Goal: Transaction & Acquisition: Subscribe to service/newsletter

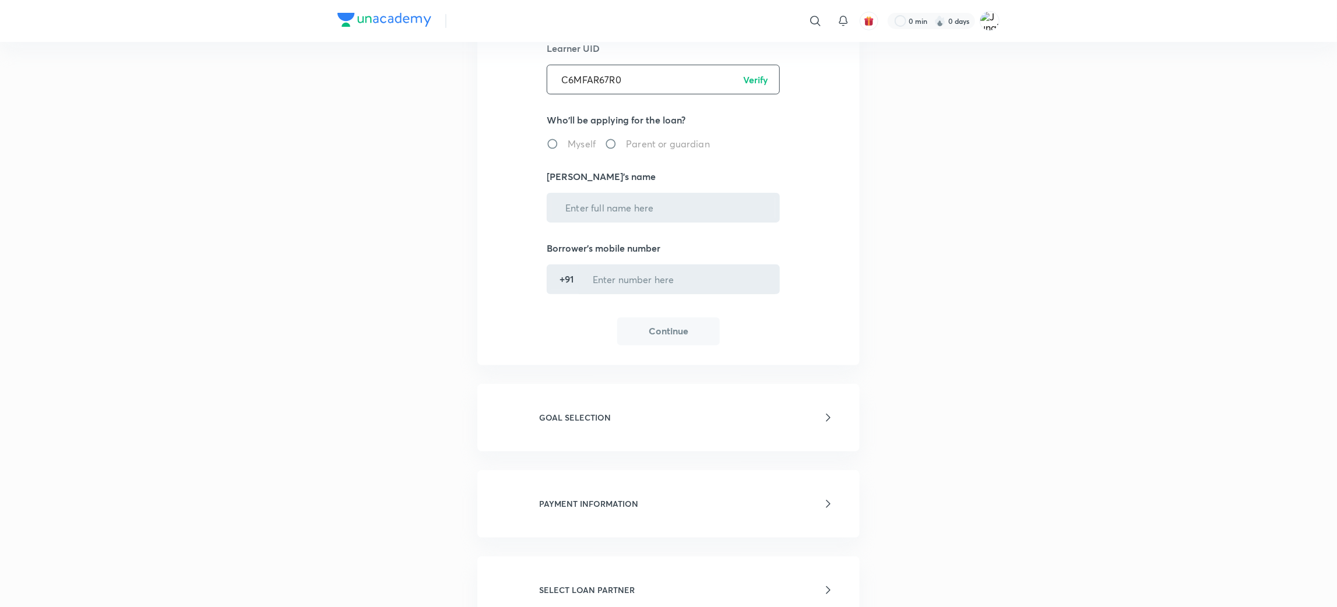
type input "C6MFAR67R0"
click at [753, 80] on p "Verify" at bounding box center [755, 80] width 25 height 14
radio input "true"
type input "[PERSON_NAME]"
type input "******5680"
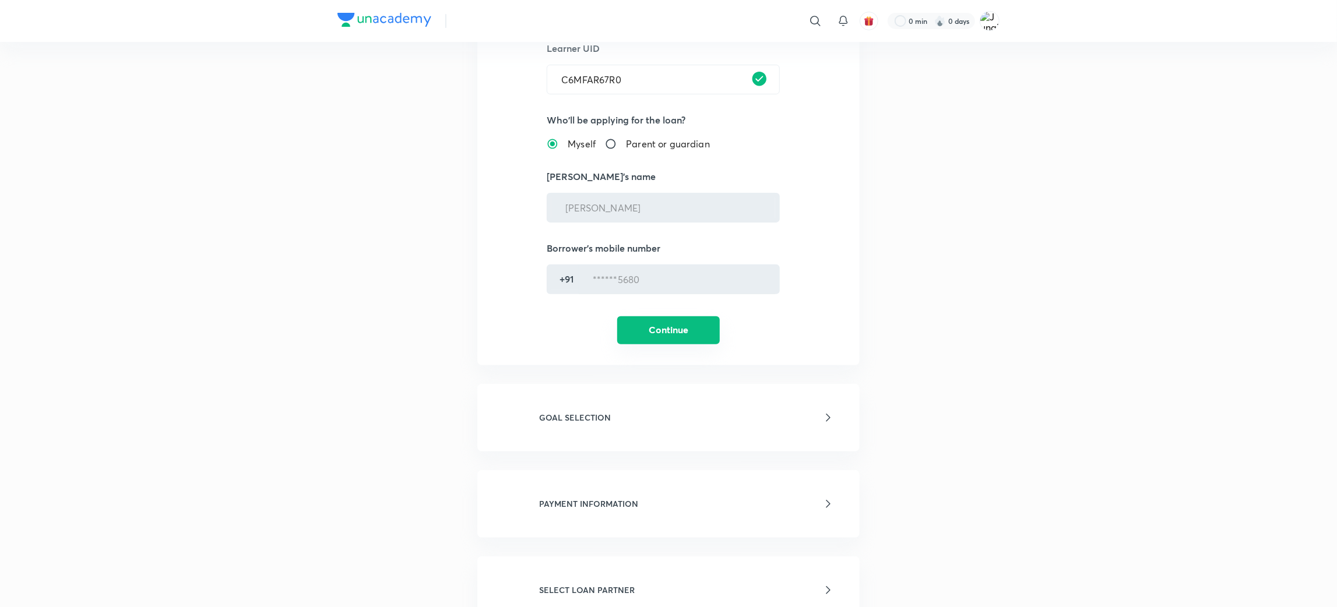
click at [700, 325] on button "Continue" at bounding box center [668, 330] width 103 height 28
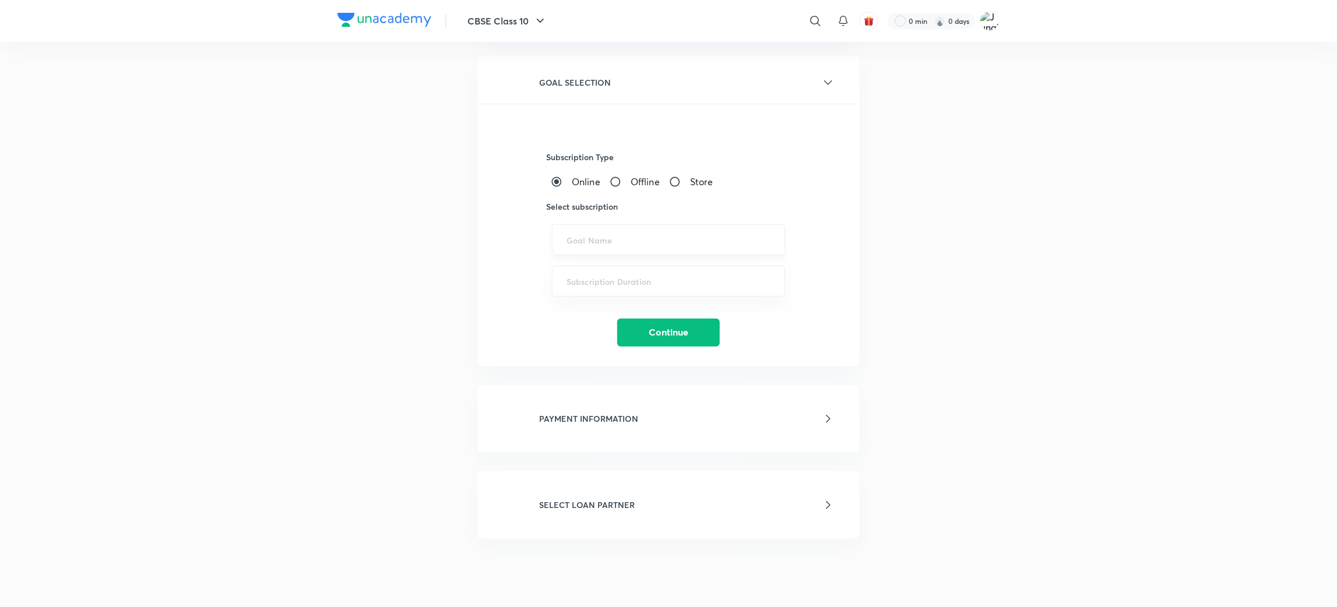
click at [612, 234] on input "text" at bounding box center [668, 239] width 204 height 11
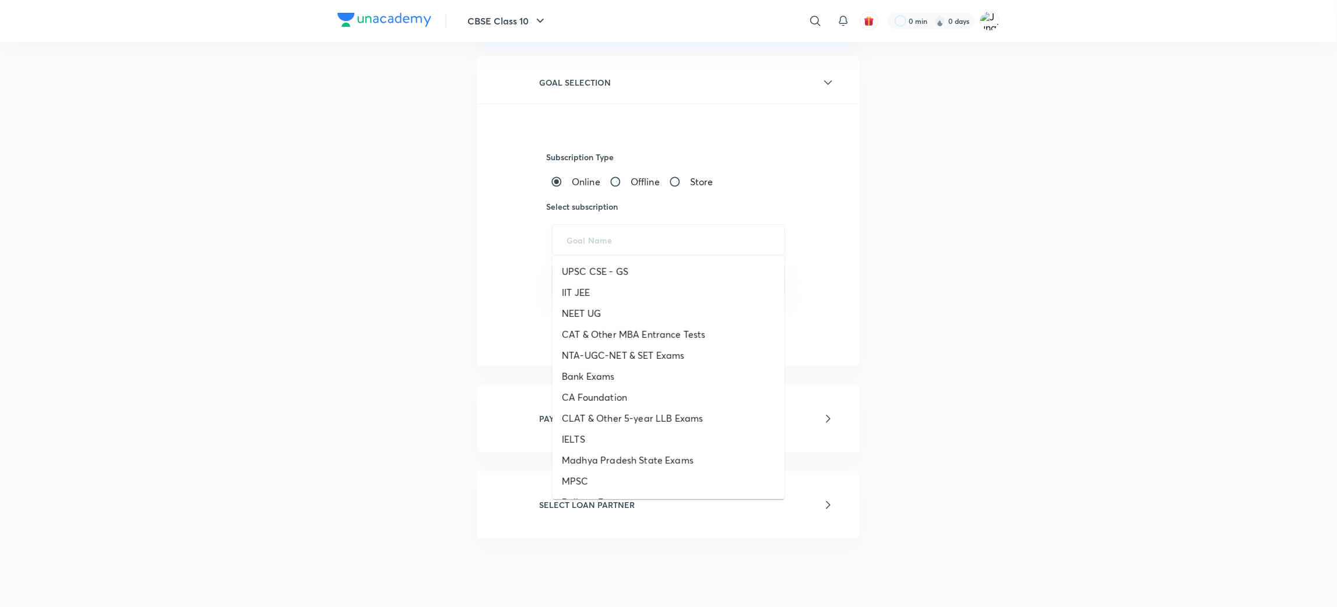
paste input "UPSC CSE - GS, UPSC CSE - Optional"
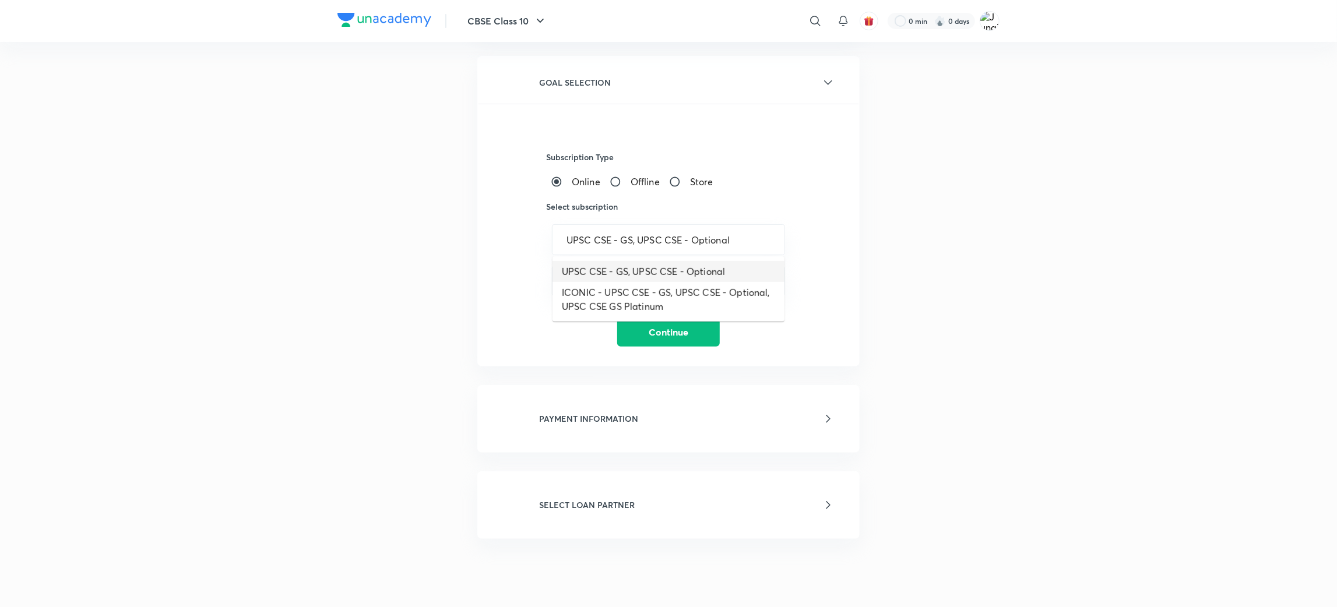
click at [611, 269] on li "UPSC CSE - GS, UPSC CSE - Optional" at bounding box center [668, 271] width 232 height 21
type input "UPSC CSE - GS, UPSC CSE - Optional"
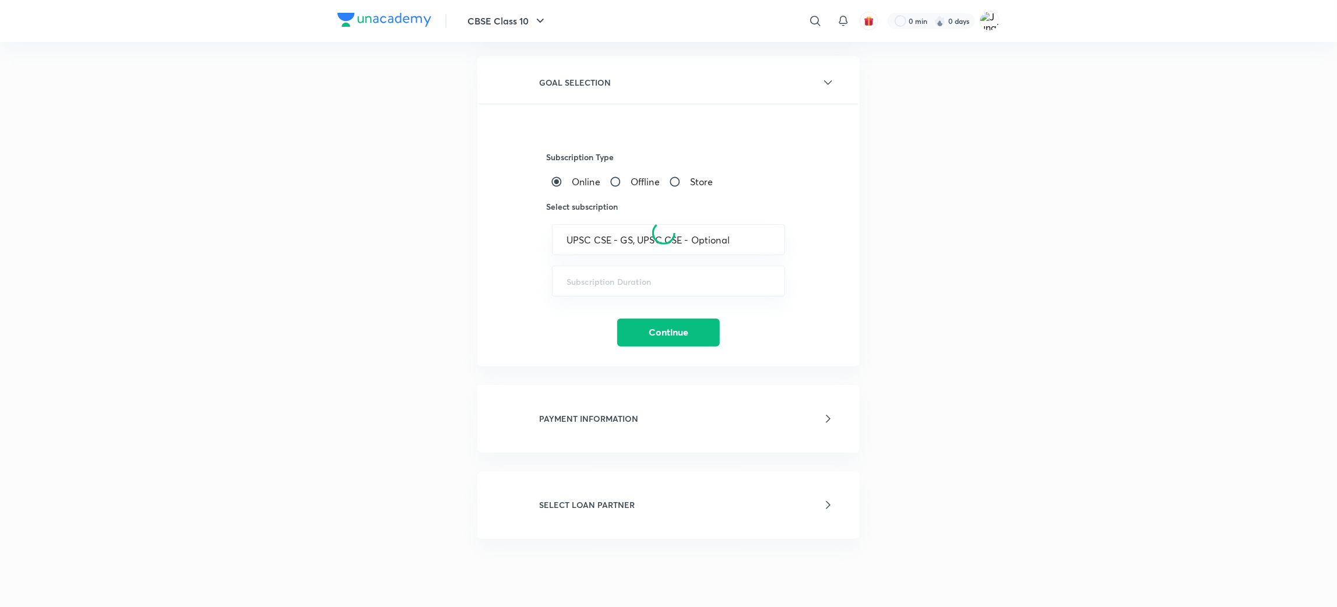
drag, startPoint x: 607, startPoint y: 280, endPoint x: 583, endPoint y: 274, distance: 24.5
click at [604, 280] on div at bounding box center [663, 233] width 373 height 686
click at [588, 278] on input "text" at bounding box center [668, 281] width 204 height 11
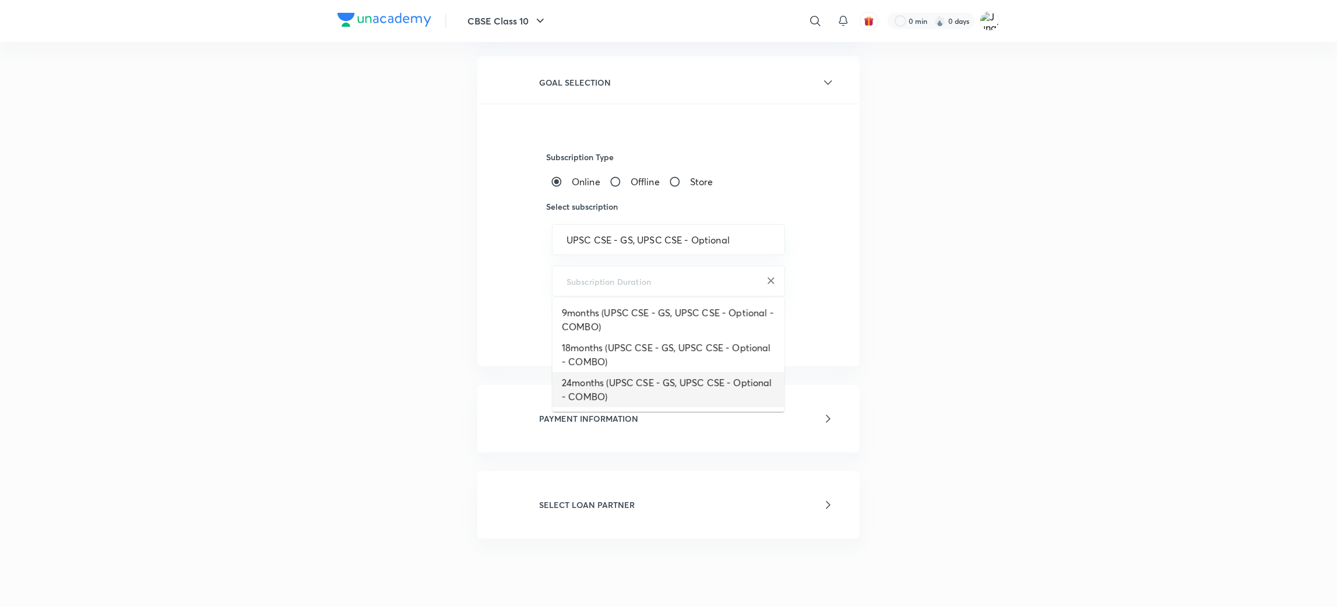
click at [581, 388] on li "24months (UPSC CSE - GS, UPSC CSE - Optional - COMBO)" at bounding box center [668, 389] width 232 height 35
type input "24months (UPSC CSE - GS, UPSC CSE - Optional - COMBO)"
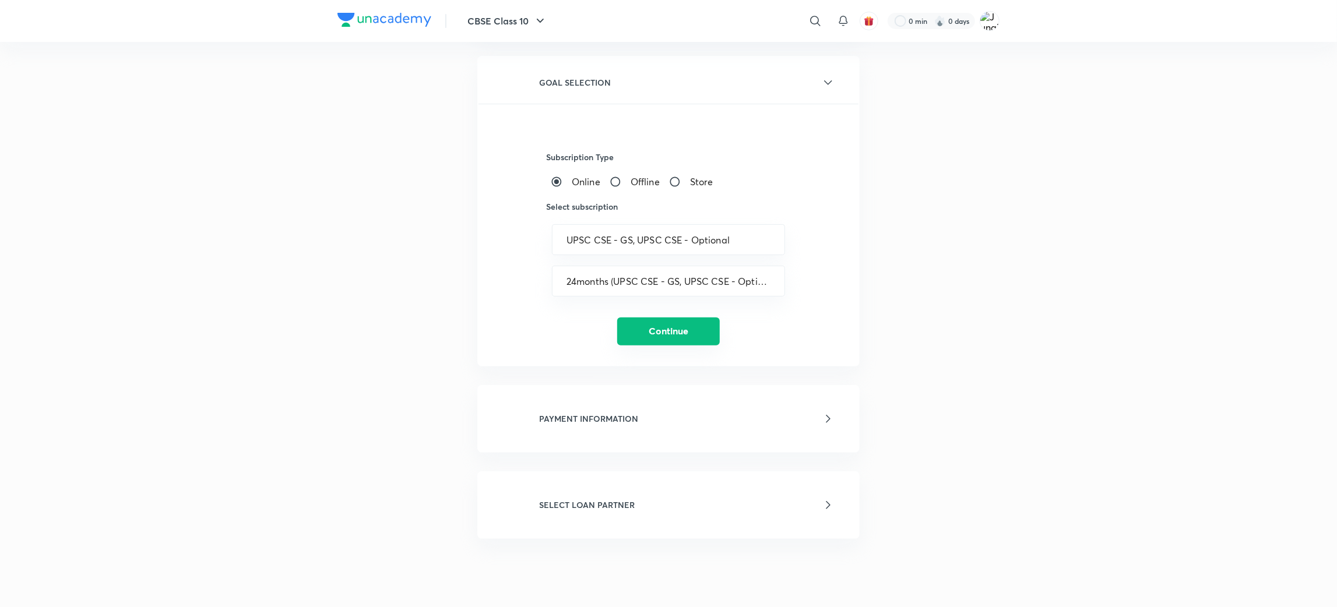
click at [650, 330] on button "Continue" at bounding box center [668, 332] width 103 height 28
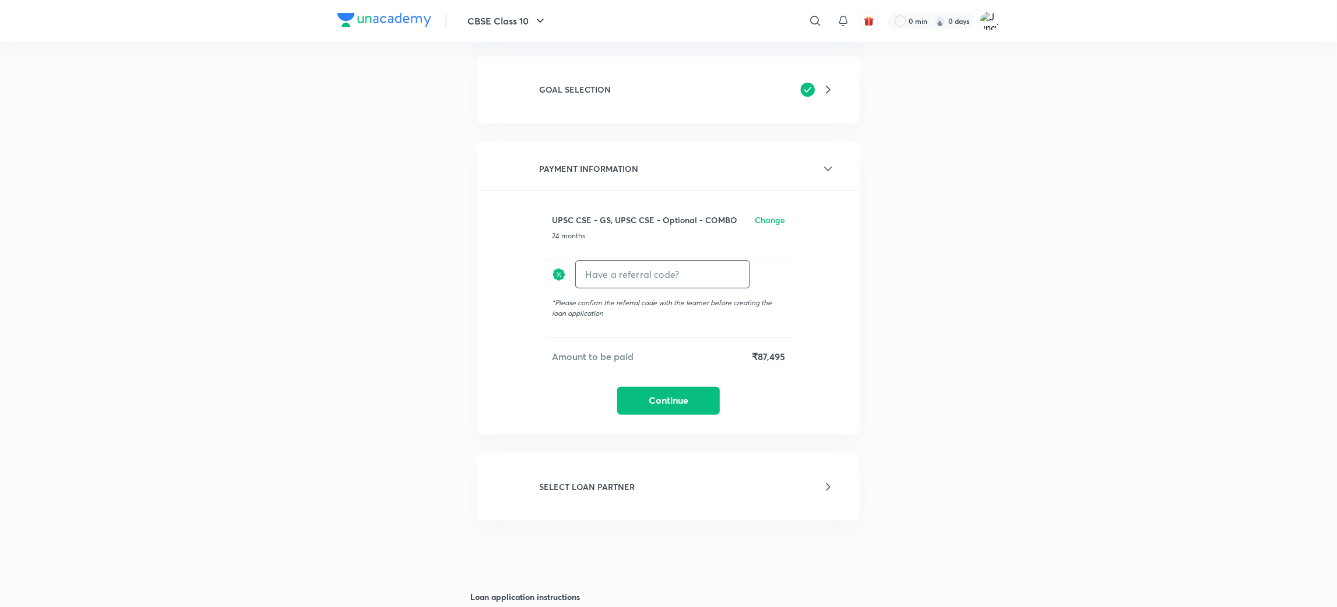
click at [630, 276] on input "text" at bounding box center [663, 273] width 174 height 27
type input "Unacademy"
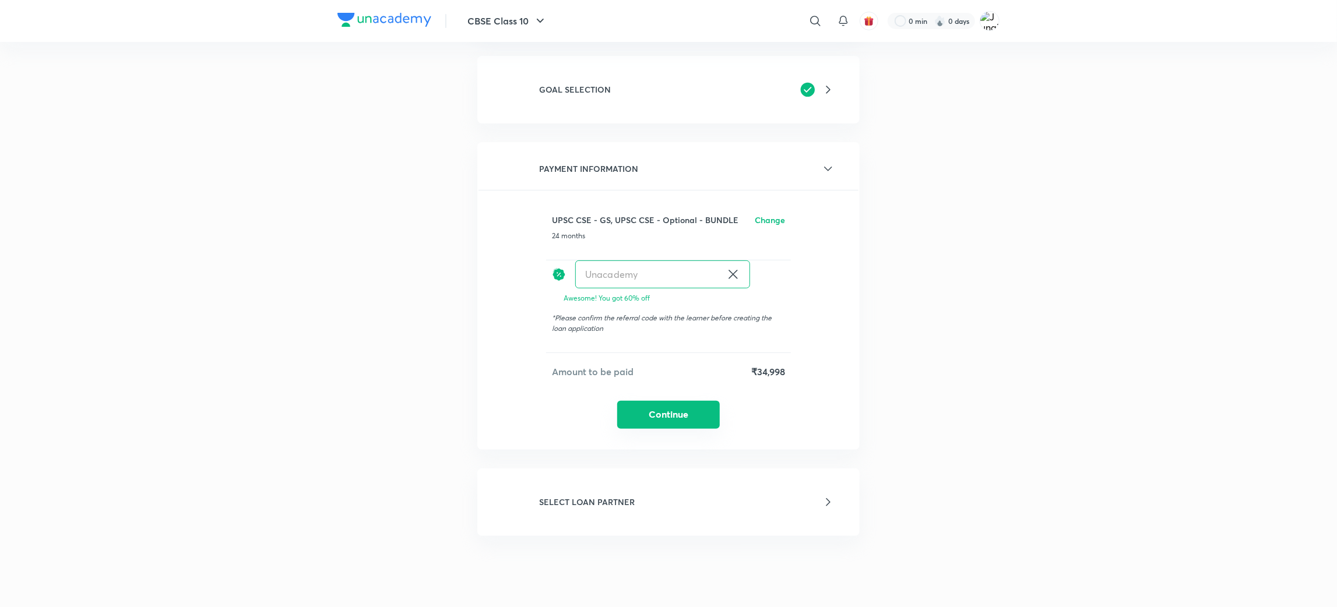
click at [663, 401] on button "Continue" at bounding box center [668, 415] width 103 height 28
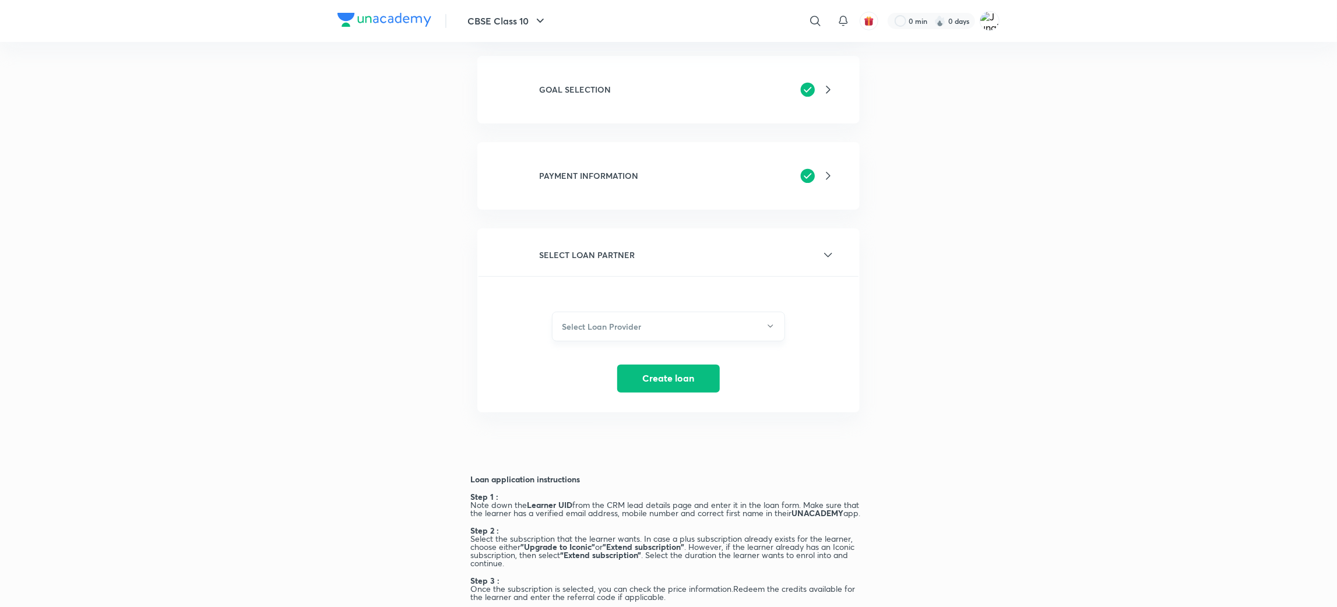
click at [631, 334] on button "Select Loan Provider" at bounding box center [668, 327] width 233 height 30
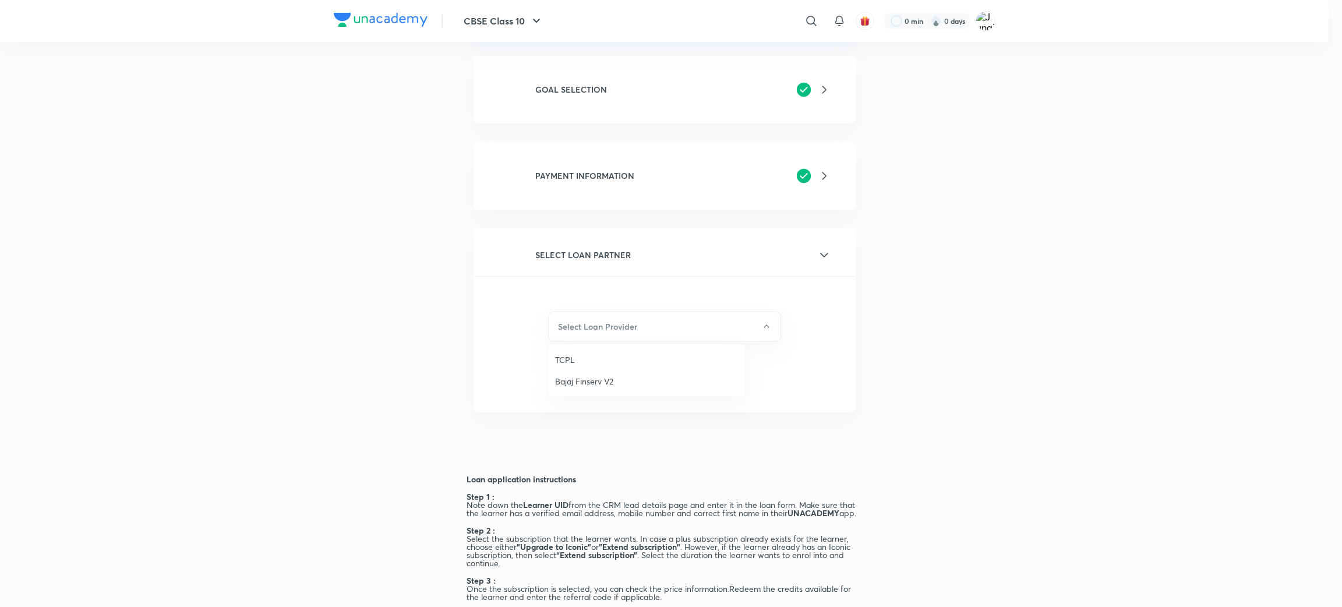
click at [905, 233] on div at bounding box center [671, 303] width 1342 height 607
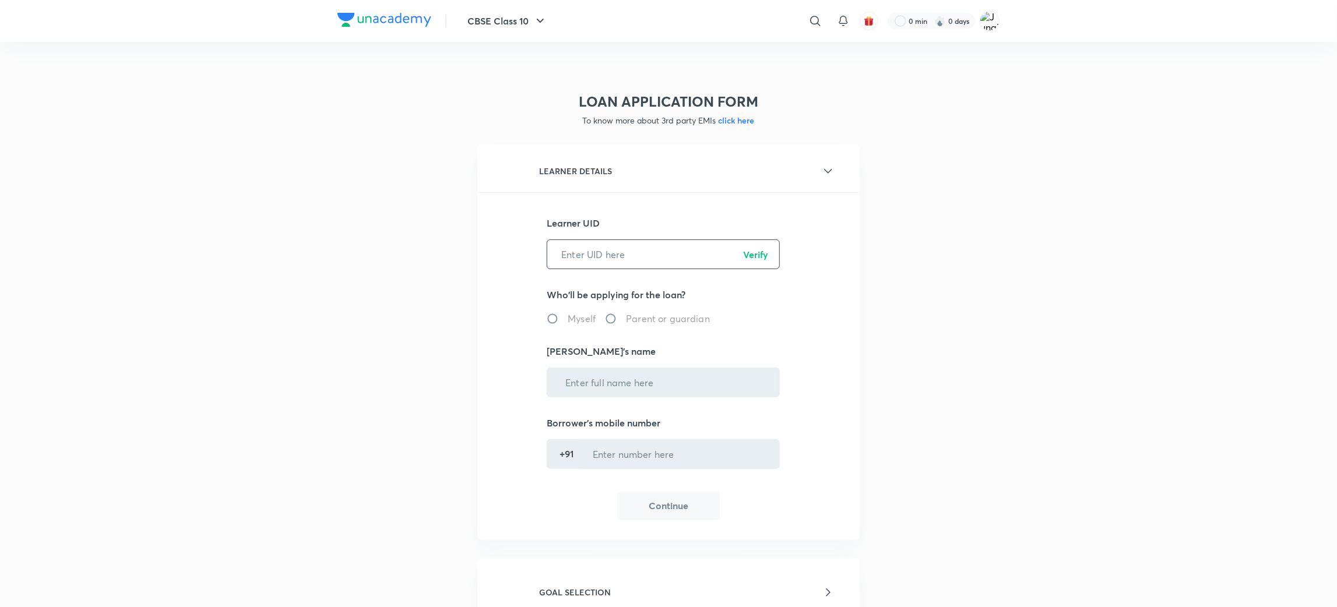
click at [619, 245] on input "text" at bounding box center [663, 254] width 232 height 30
paste input "C6MFAR67R0"
type input "C6MFAR67R0"
click at [763, 249] on p "Verify" at bounding box center [755, 255] width 25 height 14
radio input "true"
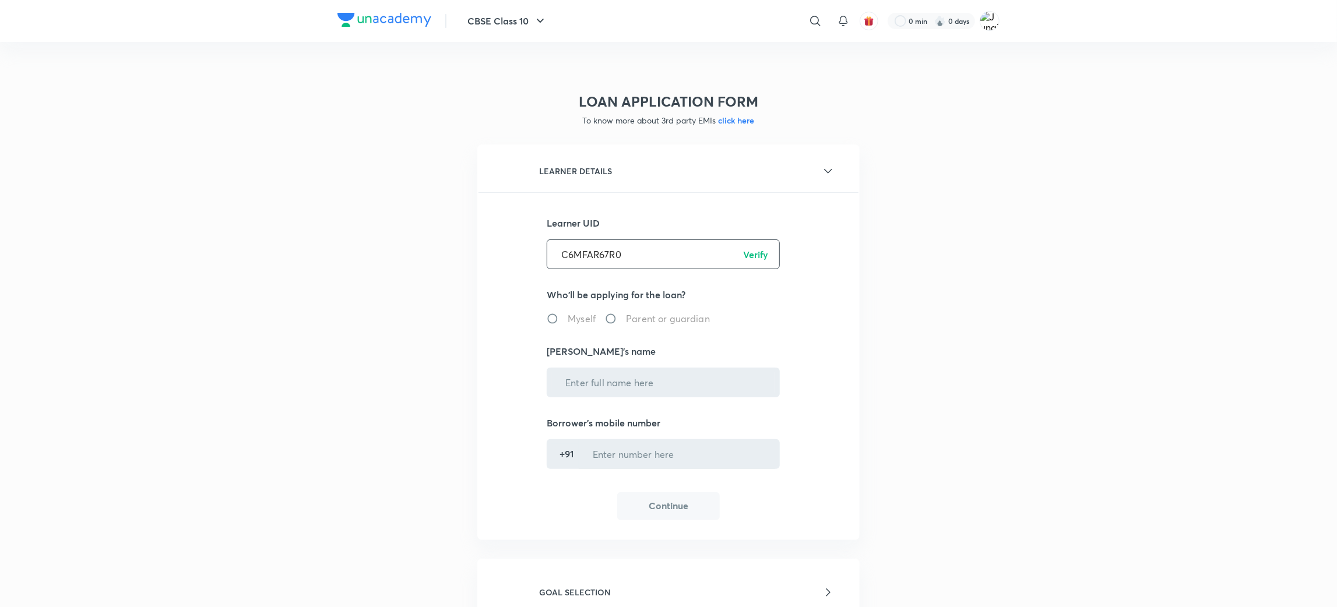
type input "[PERSON_NAME]"
type input "******5680"
click at [660, 503] on button "Continue" at bounding box center [668, 505] width 103 height 28
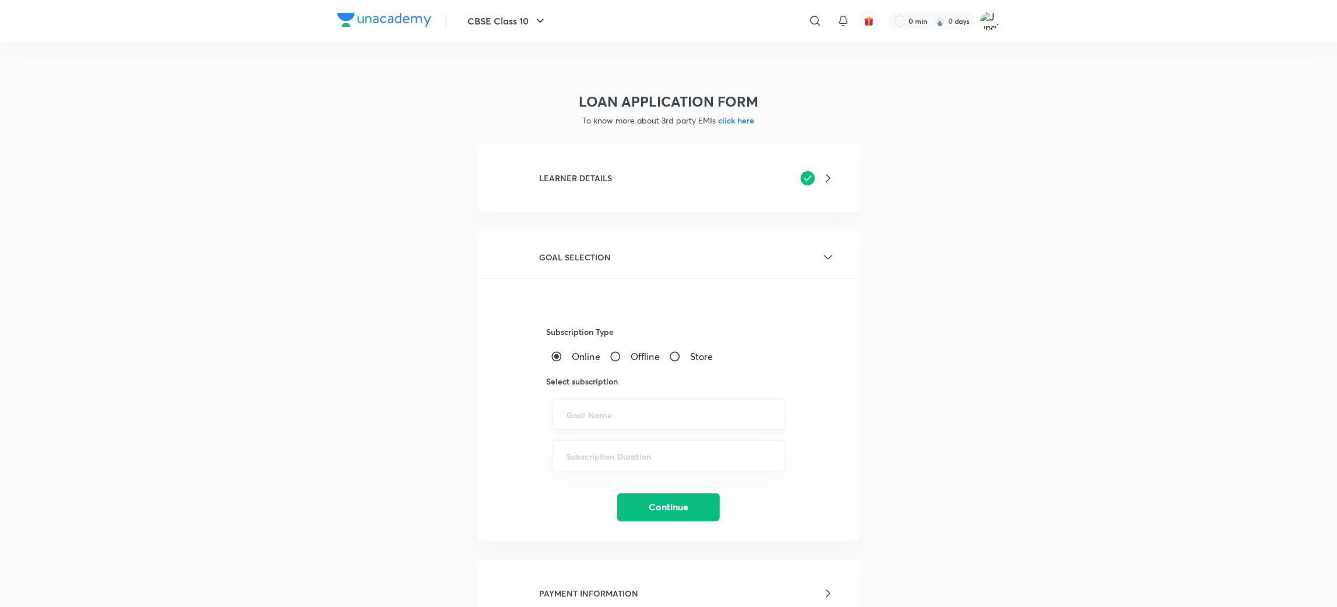
click at [611, 412] on input "text" at bounding box center [668, 414] width 204 height 11
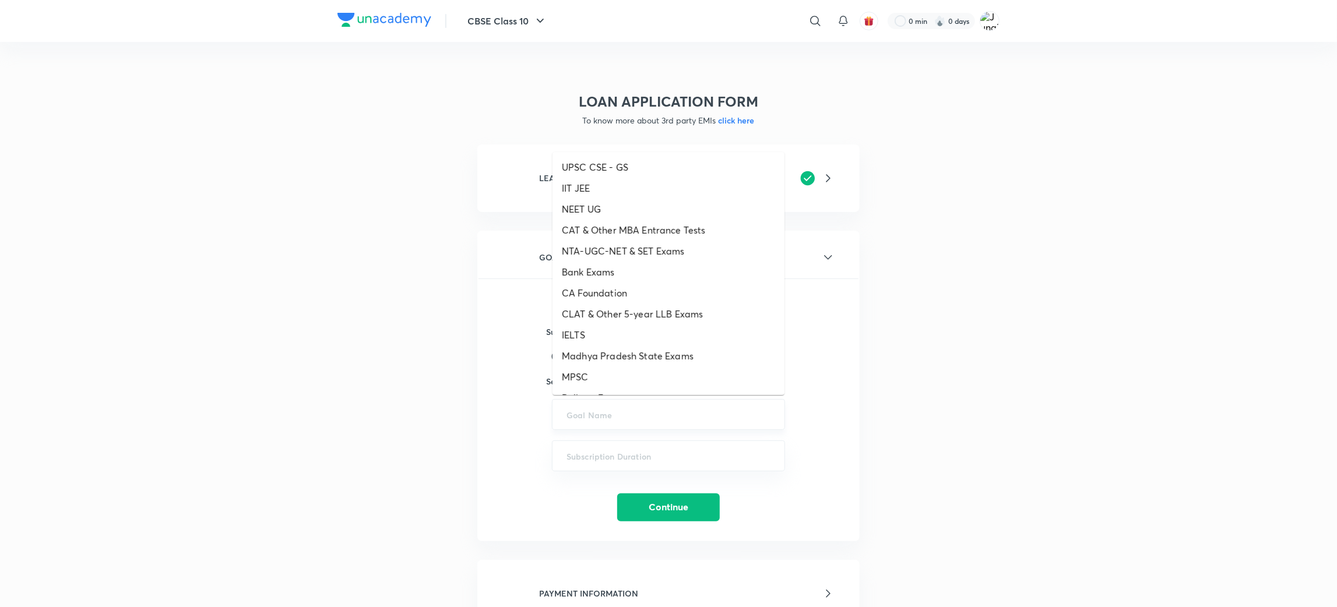
paste input "UPSC CSE - GS - ICONIC, UPSC CSE - Optional"
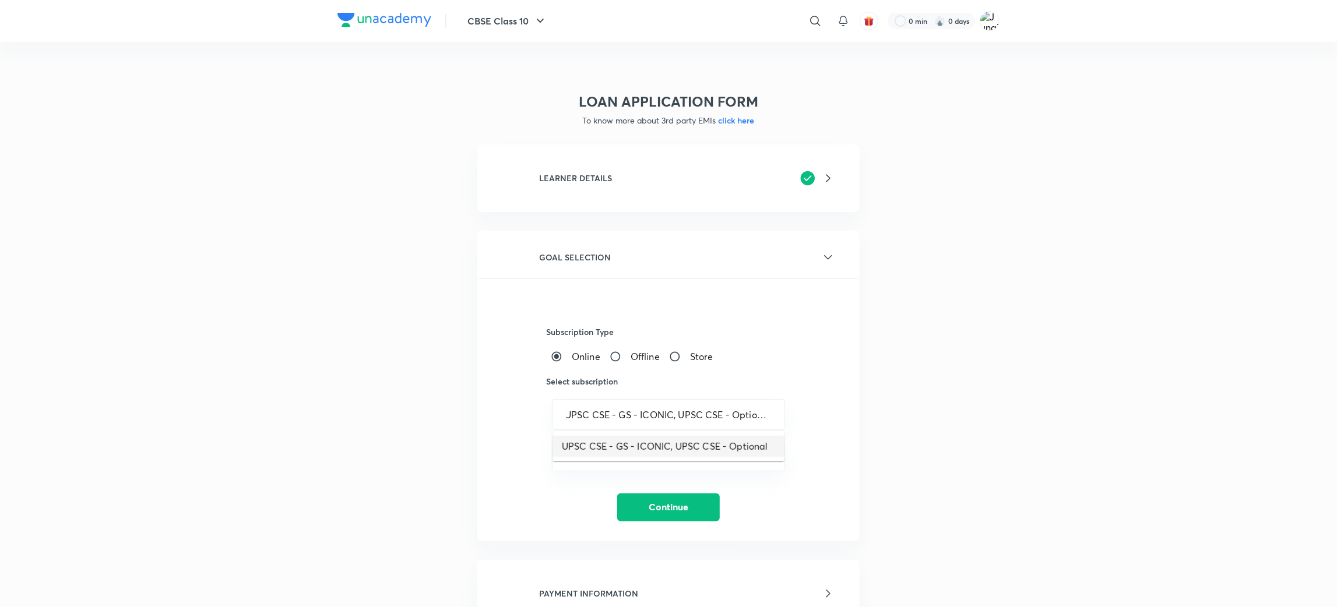
click at [613, 453] on li "UPSC CSE - GS - ICONIC, UPSC CSE - Optional" at bounding box center [668, 446] width 232 height 21
type input "UPSC CSE - GS - ICONIC, UPSC CSE - Optional"
click at [613, 453] on input "text" at bounding box center [668, 455] width 204 height 11
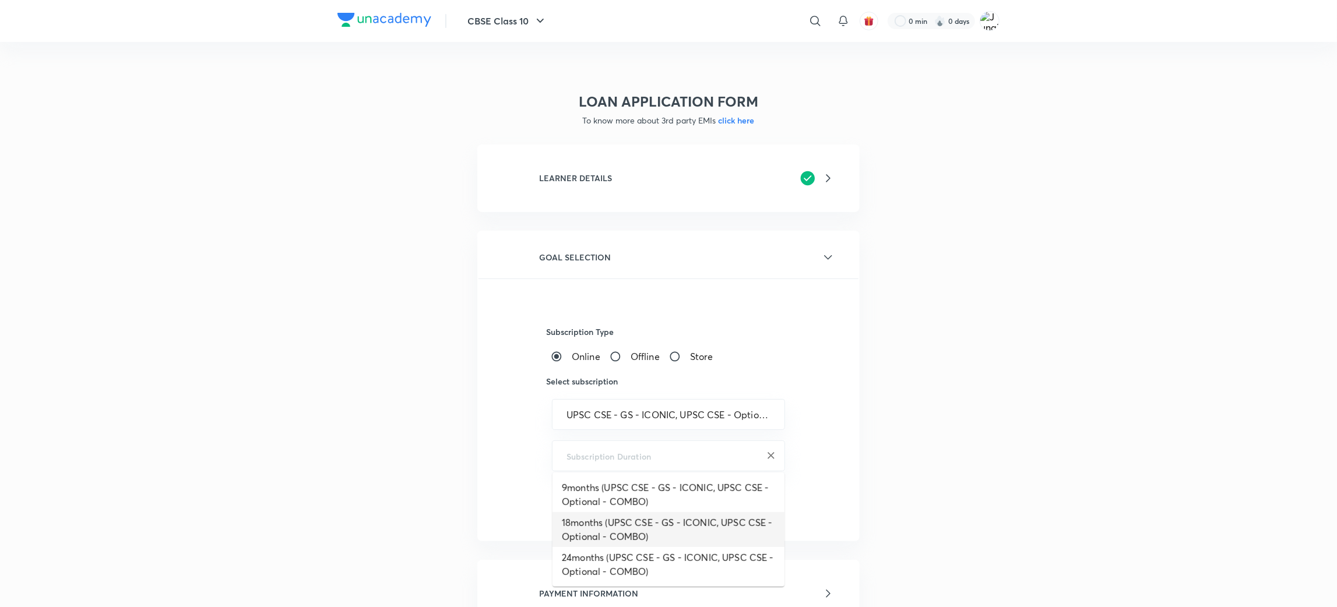
click at [611, 533] on li "18months (UPSC CSE - GS - ICONIC, UPSC CSE - Optional - COMBO)" at bounding box center [668, 529] width 232 height 35
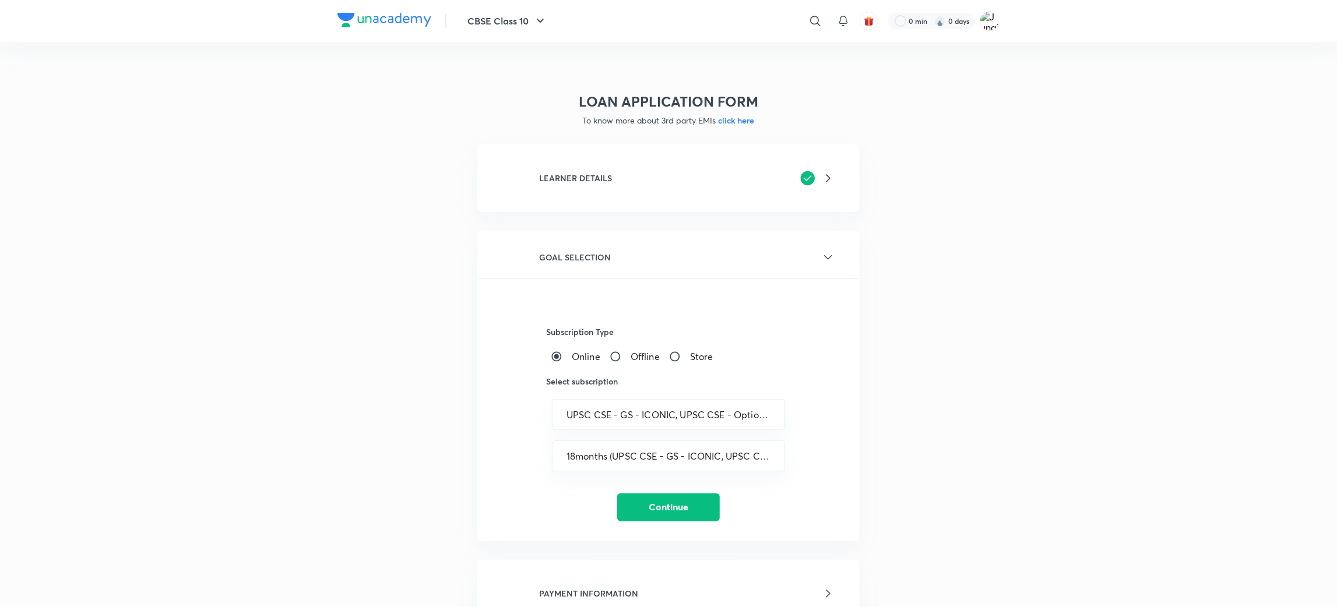
type input "18months (UPSC CSE - GS - ICONIC, UPSC CSE - Optional - COMBO)"
click at [637, 485] on div "Subscription Type Online Offline Store Select subscription UPSC CSE - GS - ICON…" at bounding box center [668, 399] width 380 height 243
click at [639, 499] on button "Continue" at bounding box center [668, 506] width 103 height 28
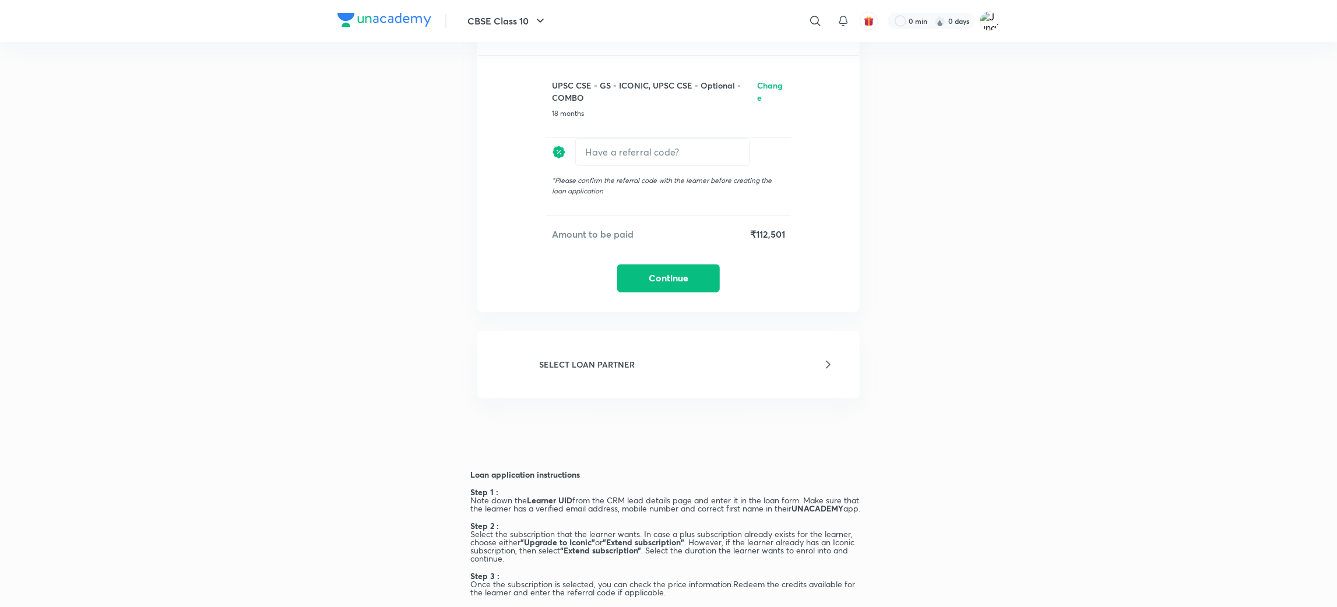
scroll to position [350, 0]
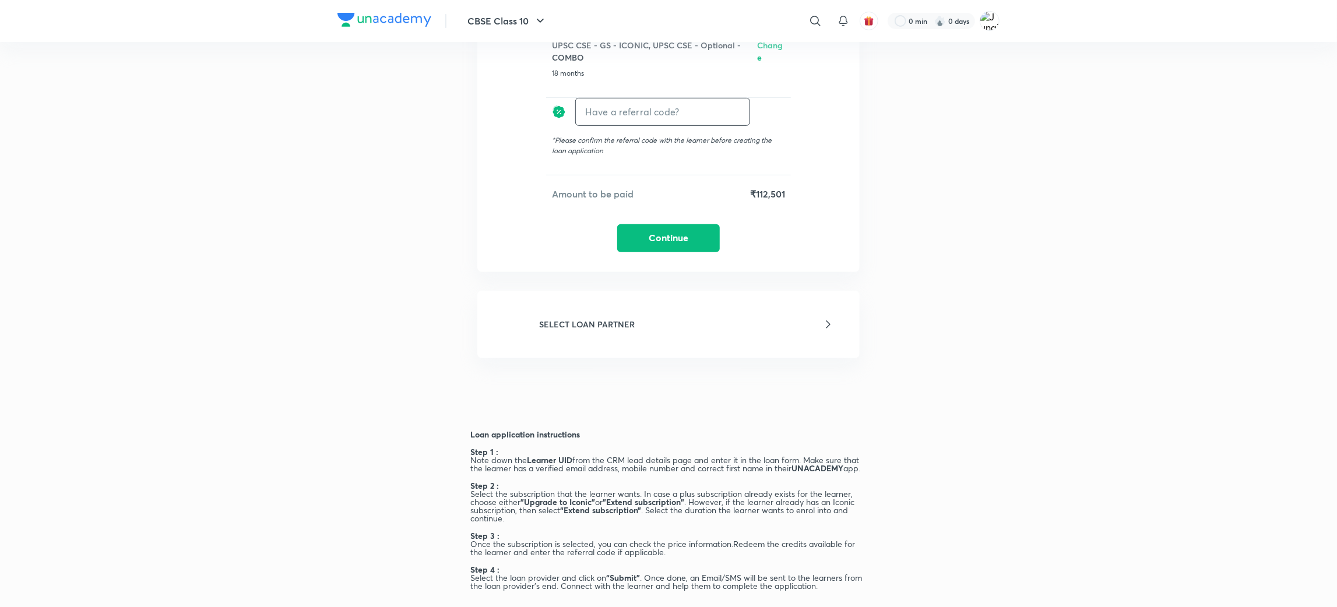
click at [623, 105] on input "text" at bounding box center [663, 111] width 174 height 27
type input "Unacademy"
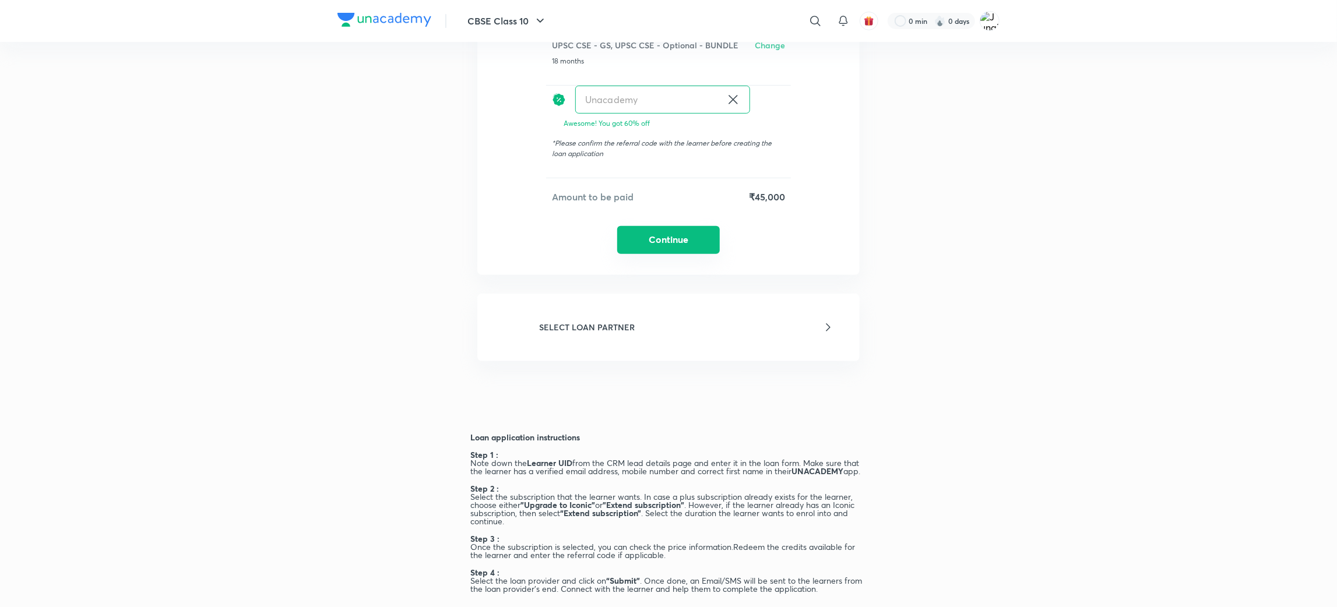
click at [675, 242] on button "Continue" at bounding box center [668, 240] width 103 height 28
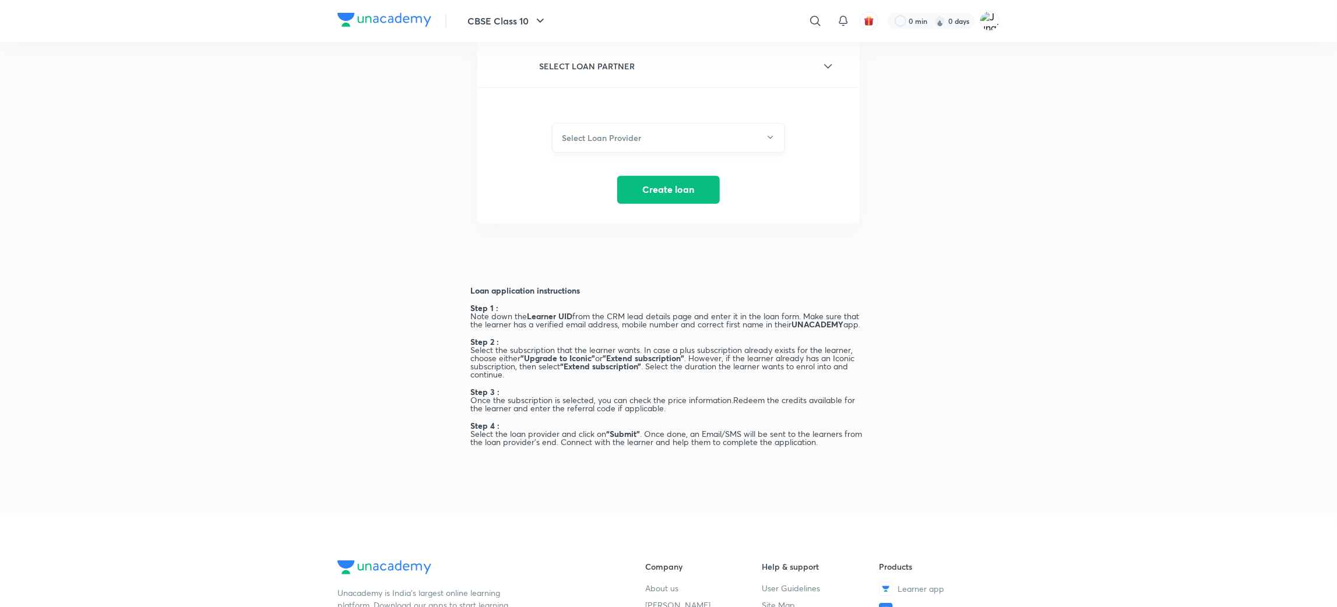
click at [611, 146] on button "Select Loan Provider" at bounding box center [668, 138] width 233 height 30
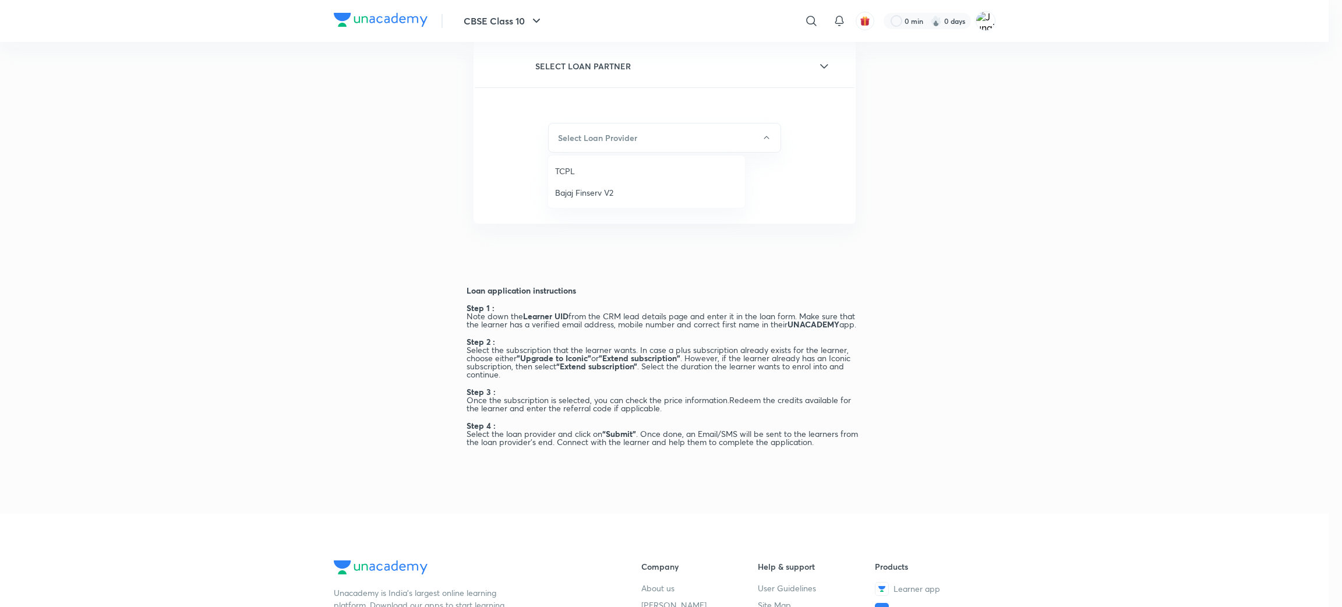
click at [861, 198] on div at bounding box center [671, 303] width 1342 height 607
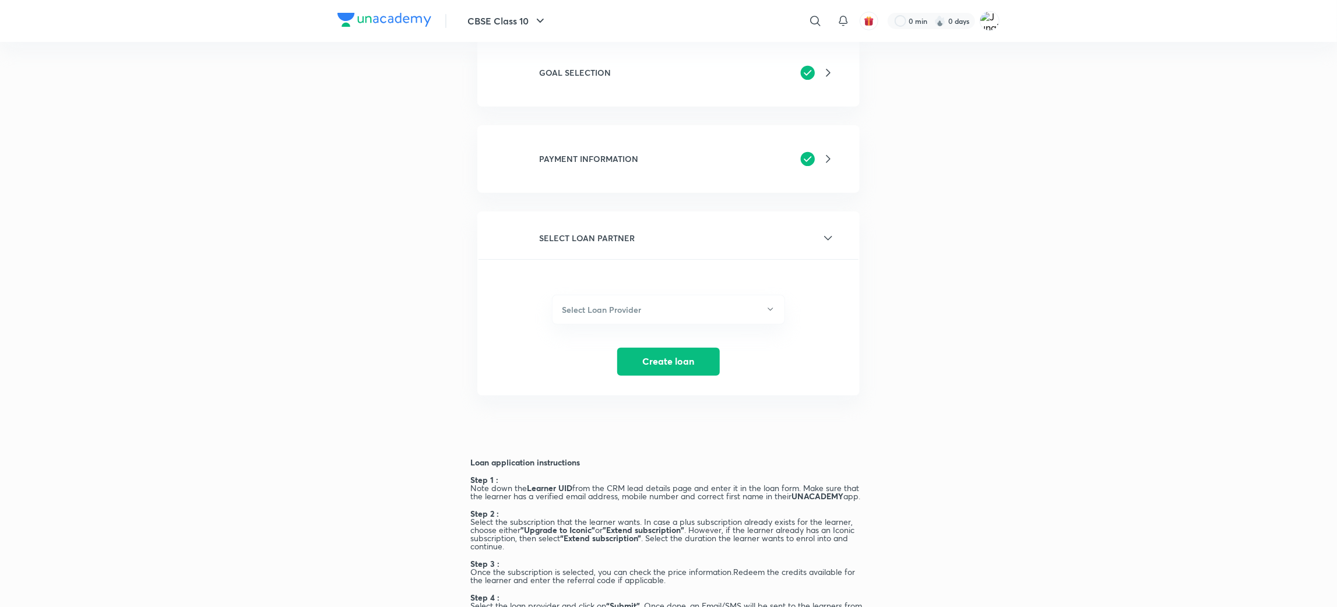
scroll to position [0, 0]
